Goal: Task Accomplishment & Management: Manage account settings

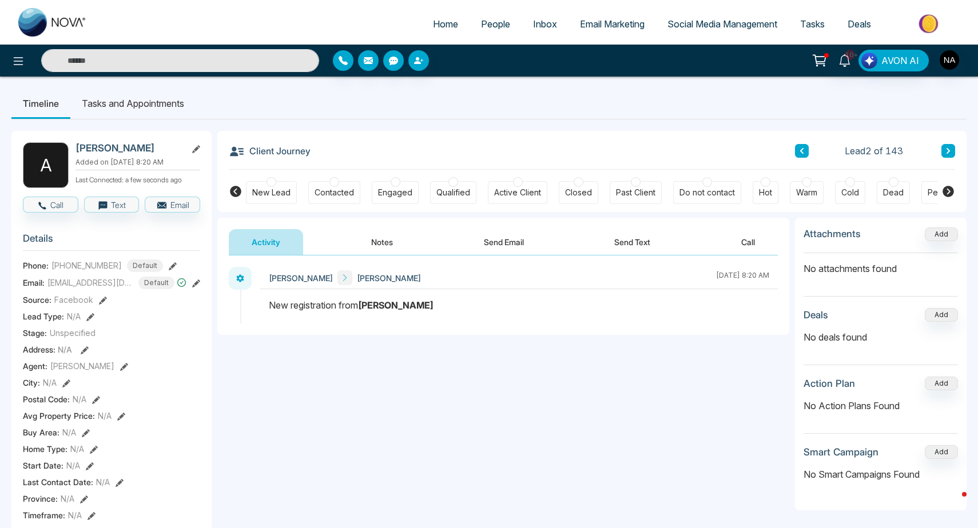
click at [800, 149] on icon at bounding box center [802, 151] width 6 height 7
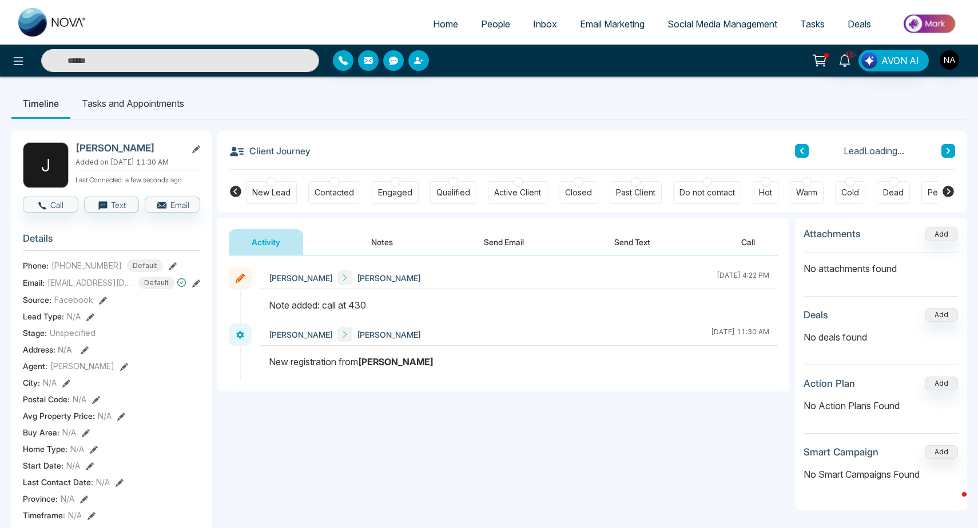
click at [373, 244] on button "Notes" at bounding box center [381, 242] width 67 height 26
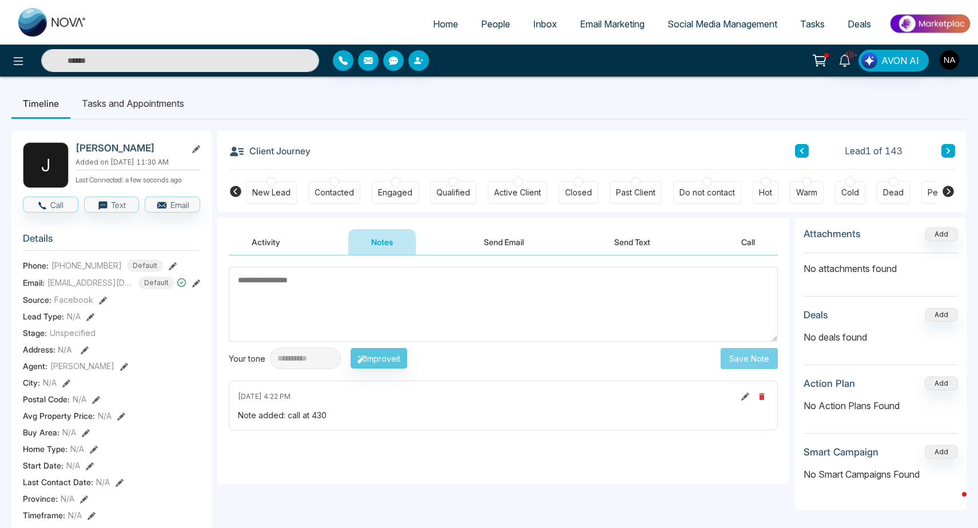
type textarea "*"
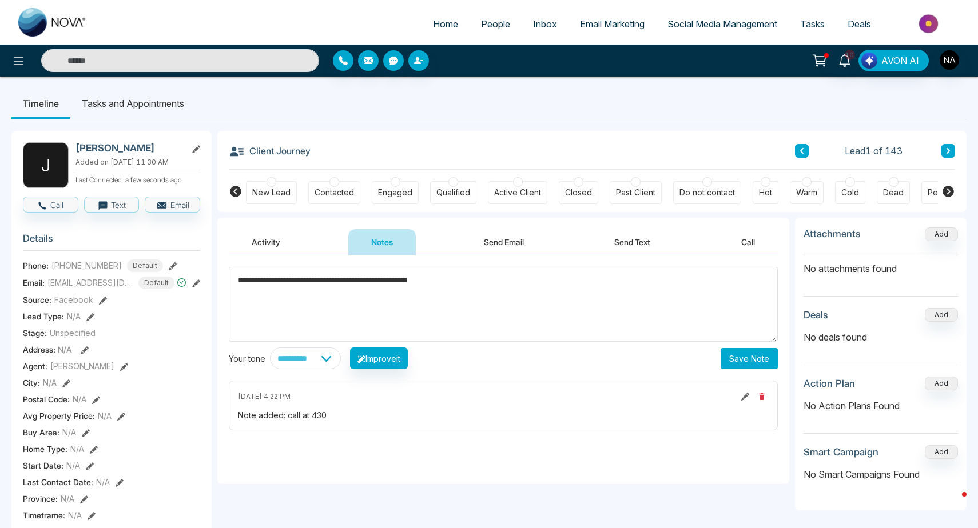
type textarea "**********"
click at [738, 364] on button "Save Note" at bounding box center [749, 358] width 57 height 21
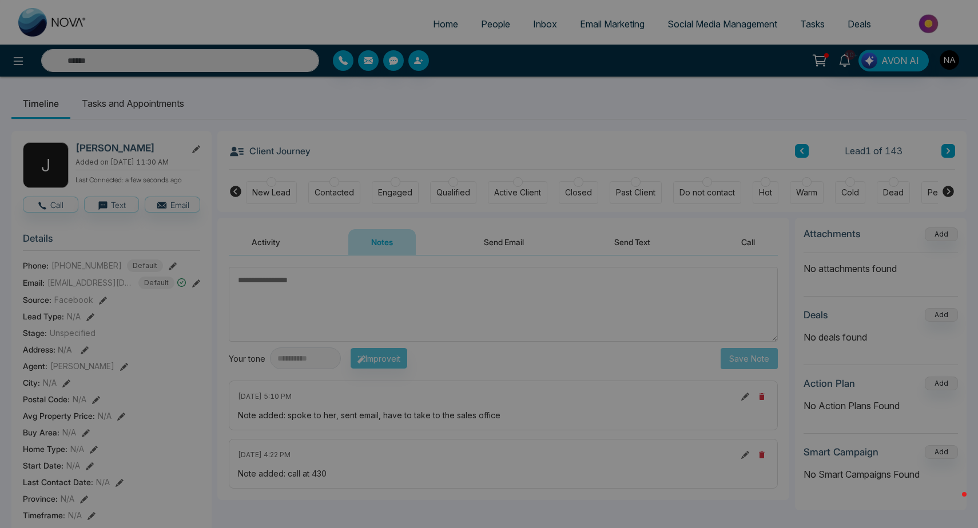
click at [400, 189] on div "Note created successfully. success Note created successfully. Okay" at bounding box center [489, 264] width 978 height 528
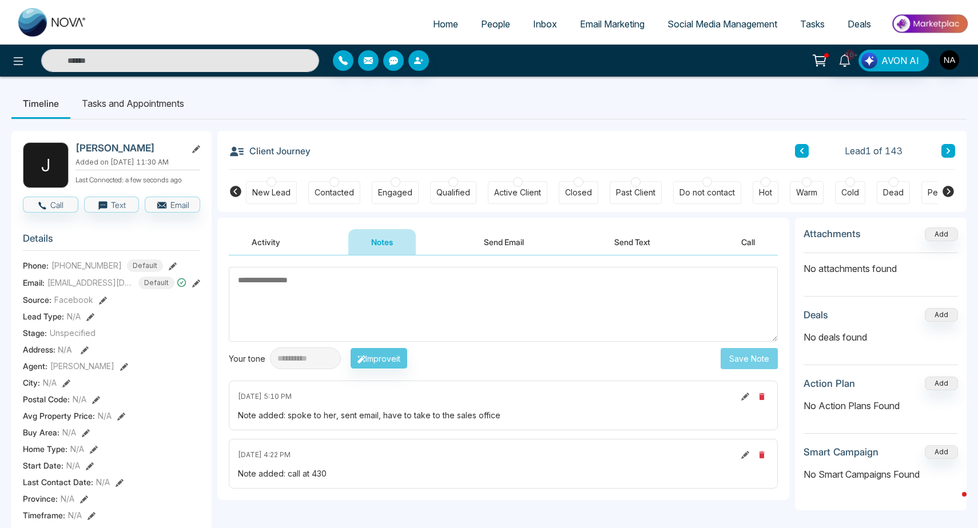
click at [400, 197] on div "Engaged" at bounding box center [395, 192] width 34 height 11
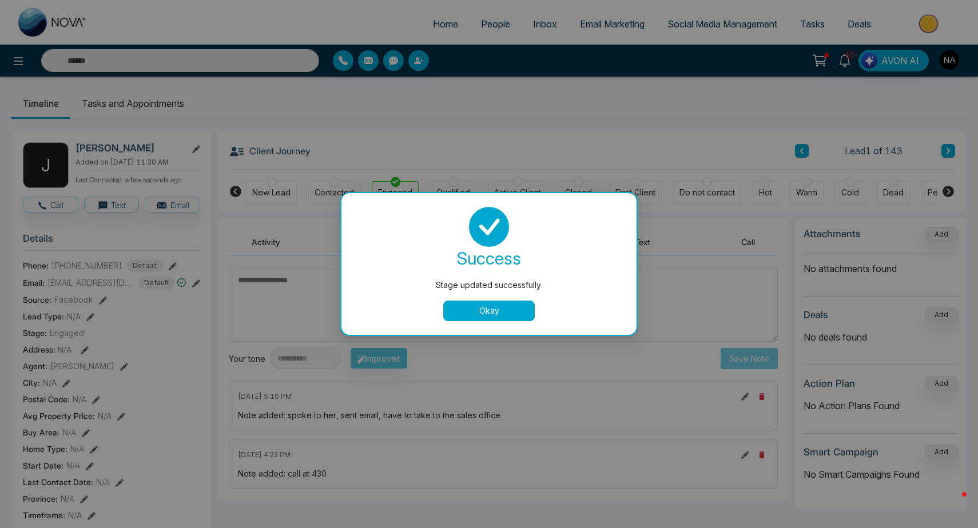
click at [474, 311] on button "Okay" at bounding box center [489, 311] width 92 height 21
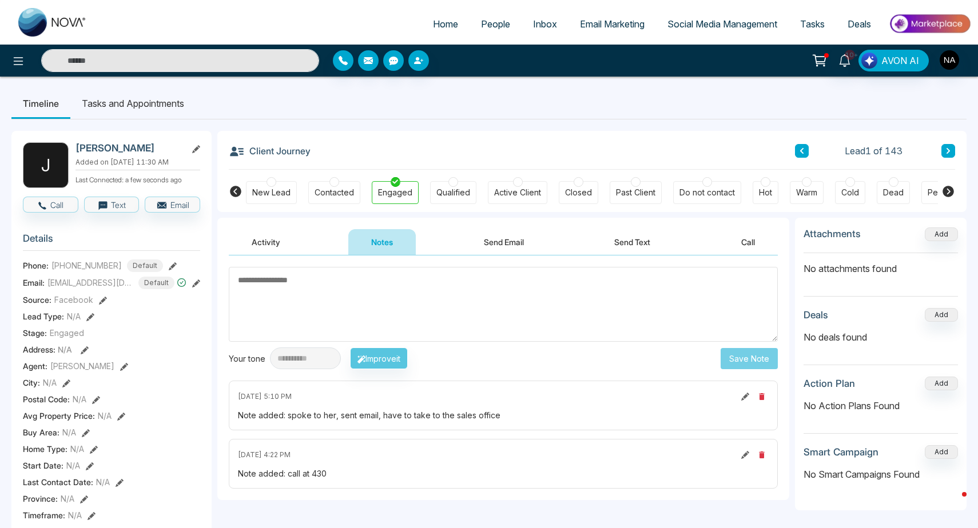
click at [948, 154] on button at bounding box center [948, 151] width 14 height 14
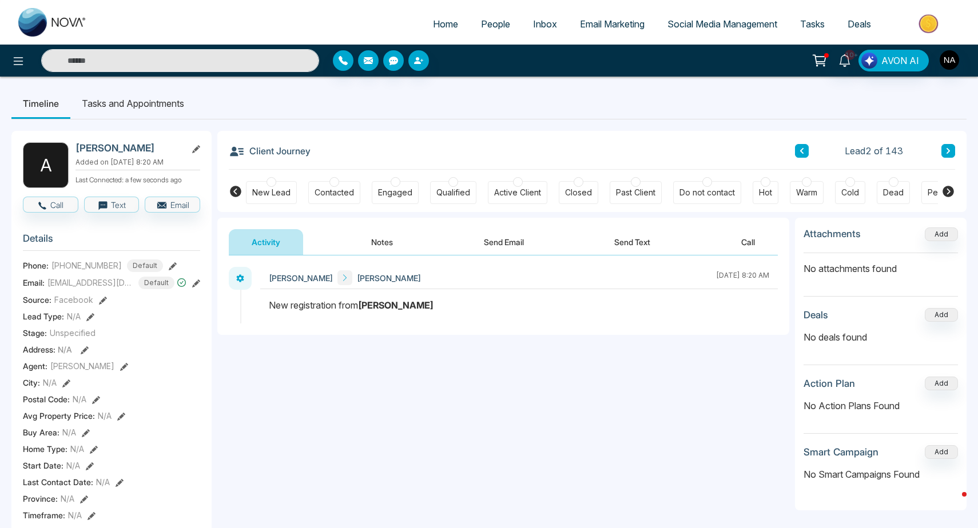
click at [396, 242] on button "Notes" at bounding box center [381, 242] width 67 height 26
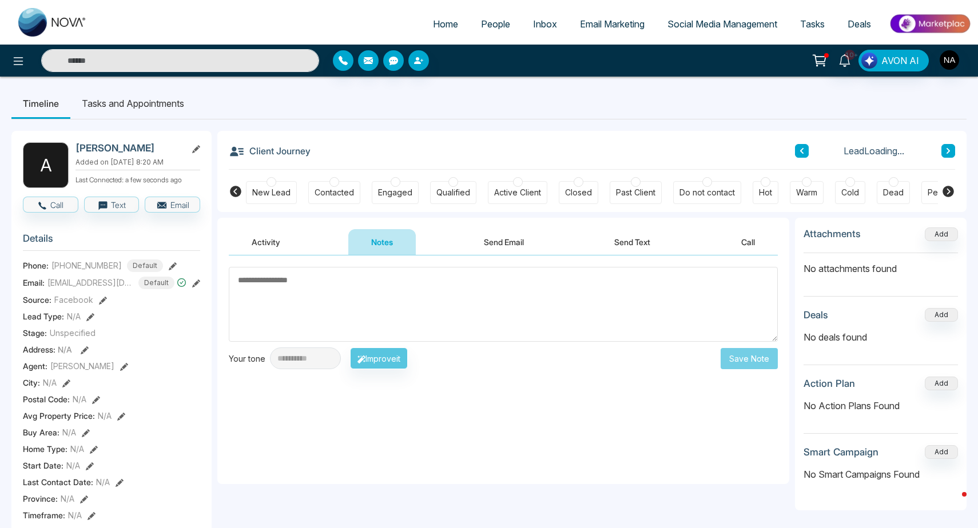
click at [413, 287] on textarea at bounding box center [503, 304] width 549 height 75
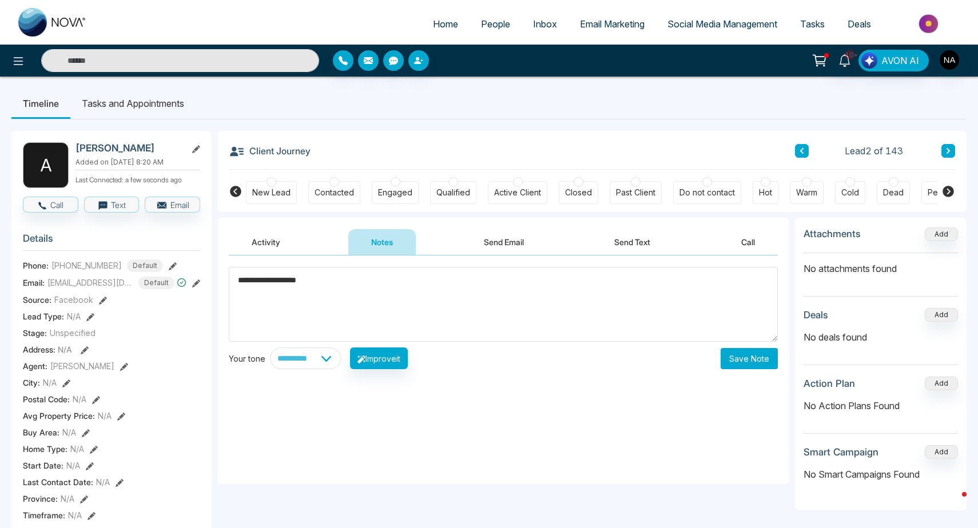
type textarea "**********"
click at [733, 355] on button "Save Note" at bounding box center [749, 358] width 57 height 21
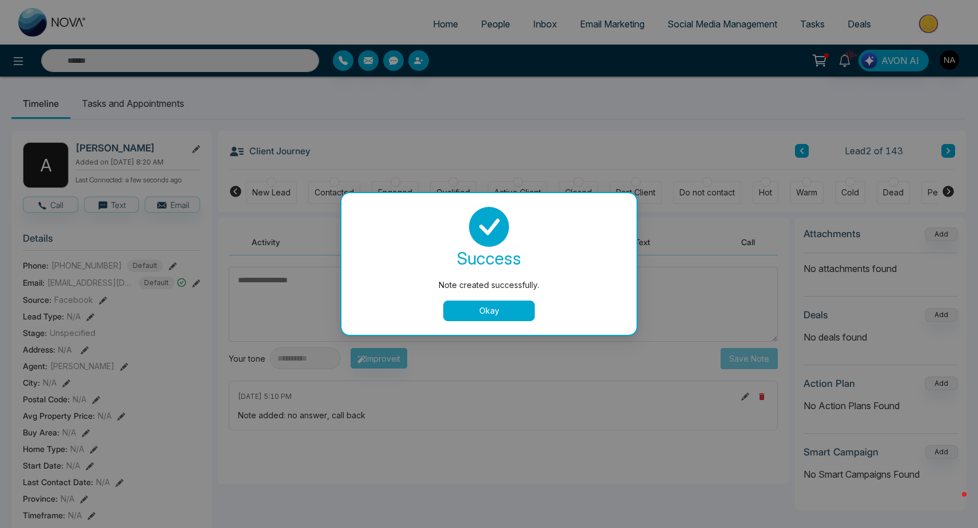
click at [502, 324] on div "success Note created successfully. Okay" at bounding box center [488, 264] width 295 height 142
click at [500, 317] on button "Okay" at bounding box center [489, 311] width 92 height 21
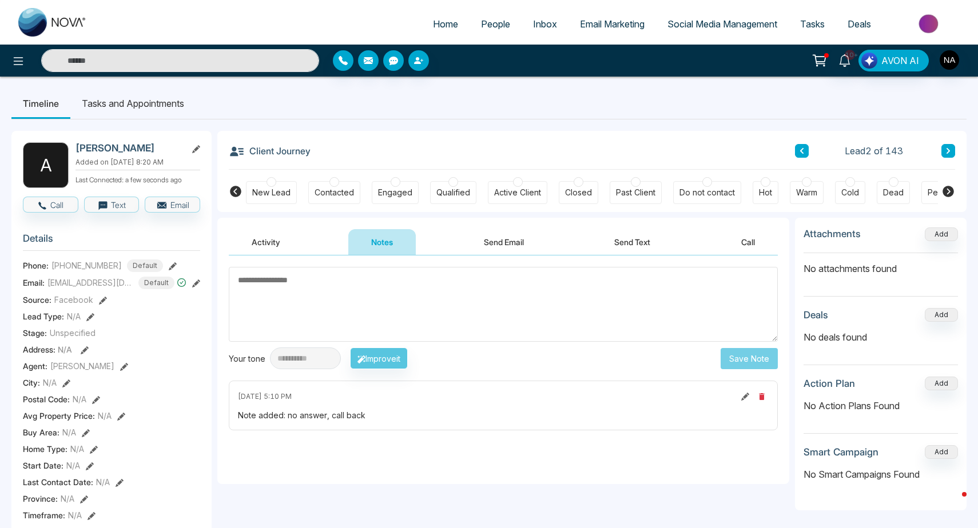
click at [953, 149] on button at bounding box center [948, 151] width 14 height 14
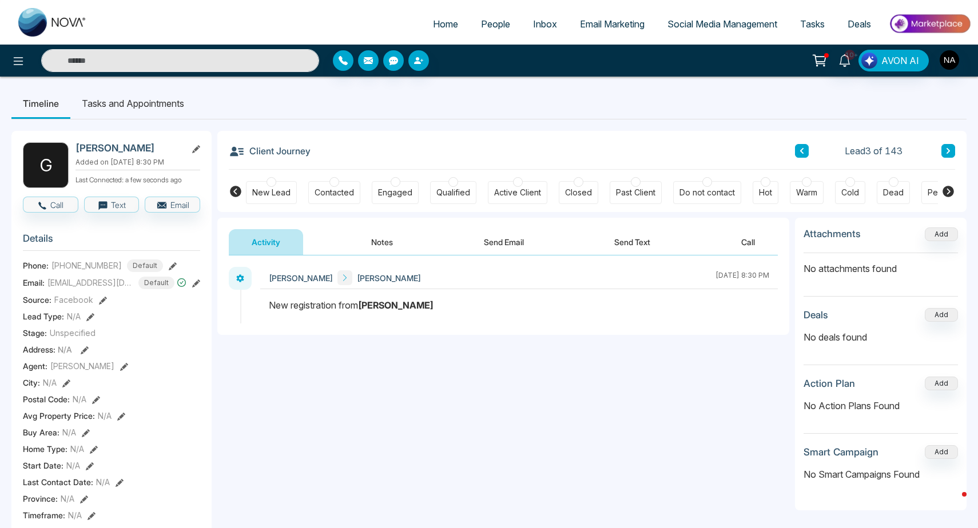
click at [383, 253] on button "Notes" at bounding box center [381, 242] width 67 height 26
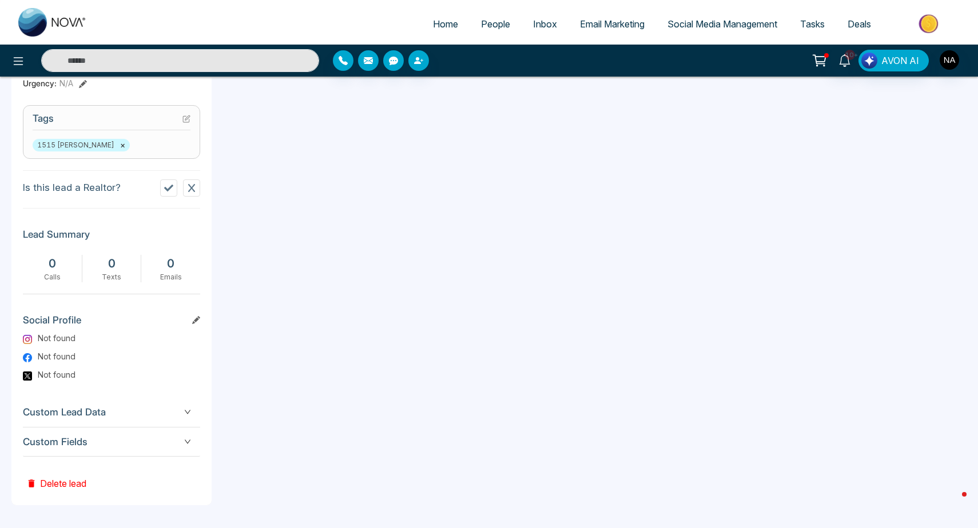
scroll to position [454, 0]
click at [123, 447] on span "Custom Fields" at bounding box center [111, 442] width 177 height 15
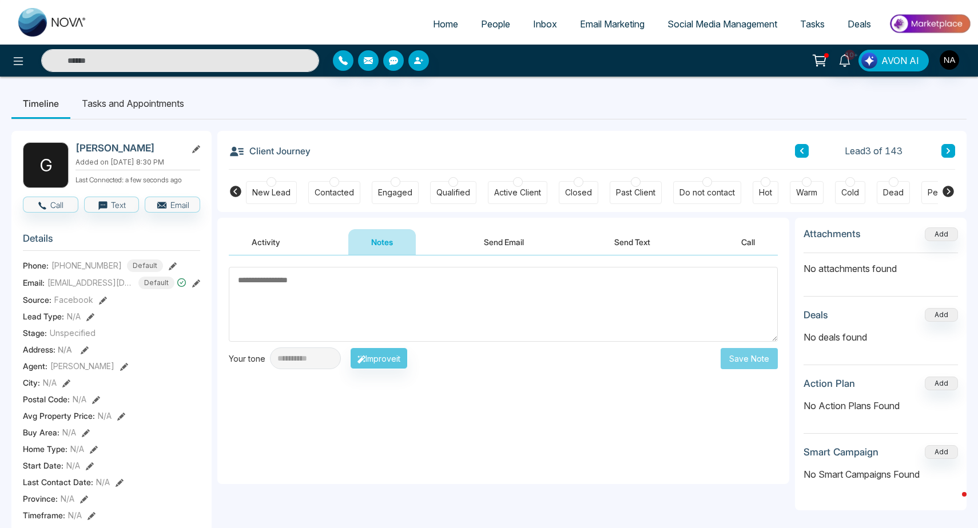
scroll to position [0, 0]
click at [107, 3] on div "Home People Inbox Email Marketing Social Media Management Tasks Deals" at bounding box center [489, 22] width 978 height 45
click at [796, 142] on div "Client Journey Lead 3 of 143" at bounding box center [592, 150] width 726 height 39
click at [805, 154] on button at bounding box center [802, 151] width 14 height 14
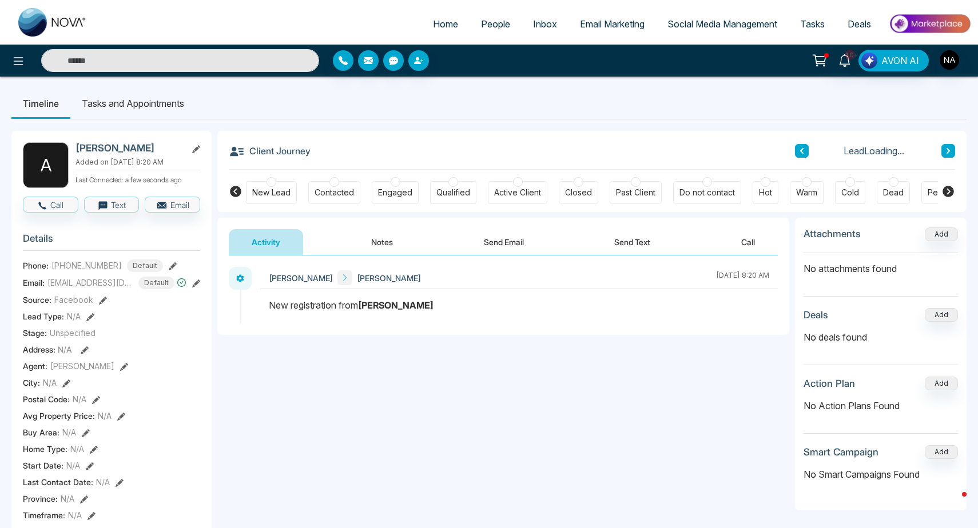
click at [805, 154] on button at bounding box center [802, 151] width 14 height 14
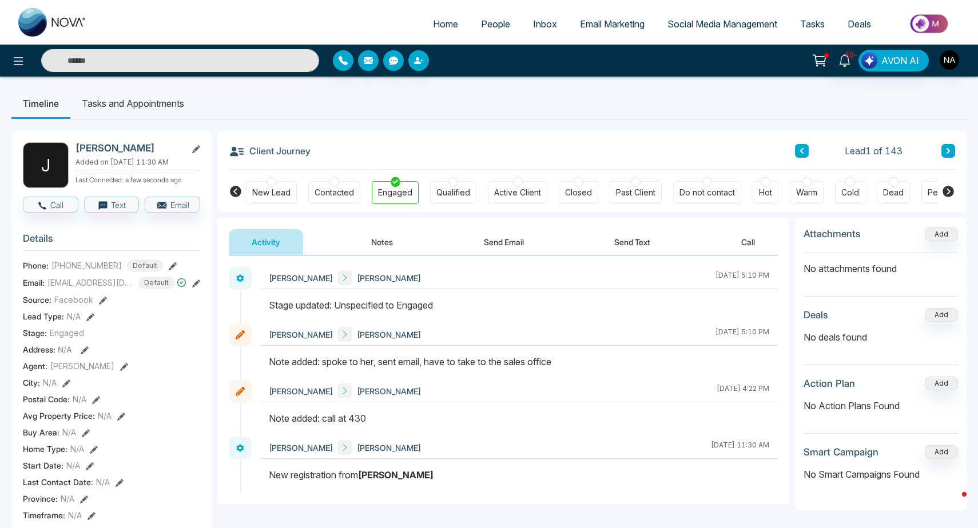
click at [83, 286] on span "[EMAIL_ADDRESS][DOMAIN_NAME]" at bounding box center [90, 283] width 86 height 12
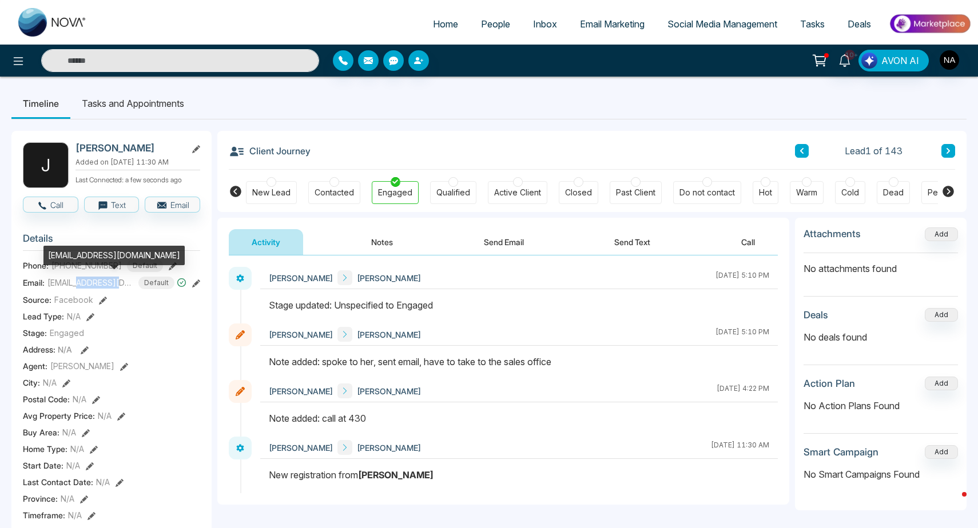
click at [83, 286] on span "[EMAIL_ADDRESS][DOMAIN_NAME]" at bounding box center [90, 283] width 86 height 12
click at [87, 253] on div "[EMAIL_ADDRESS][DOMAIN_NAME]" at bounding box center [113, 255] width 141 height 19
copy div "[EMAIL_ADDRESS][DOMAIN_NAME]"
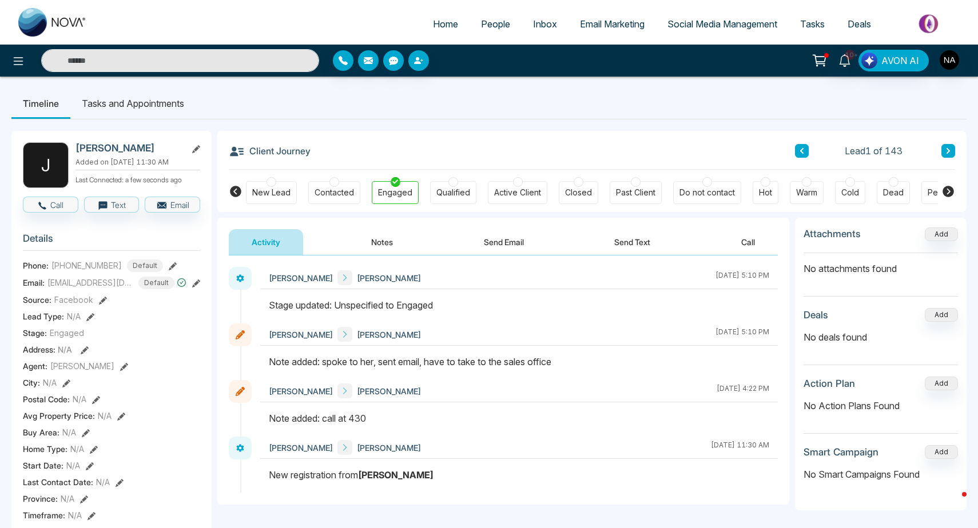
click at [35, 1] on div at bounding box center [489, 0] width 978 height 1
